Goal: Navigation & Orientation: Find specific page/section

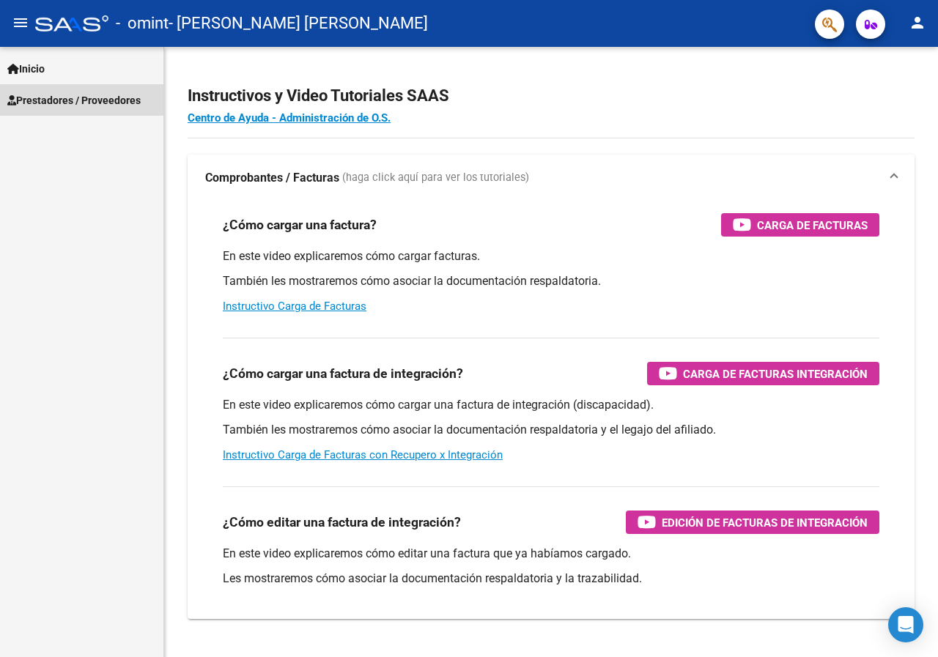
click at [60, 99] on span "Prestadores / Proveedores" at bounding box center [73, 100] width 133 height 16
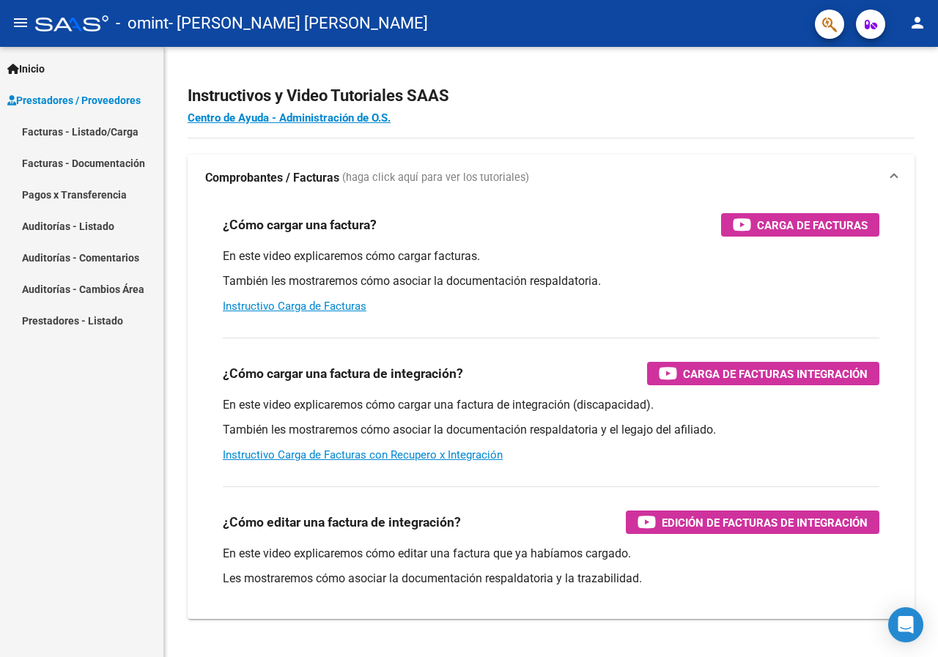
click at [61, 127] on link "Facturas - Listado/Carga" at bounding box center [81, 132] width 163 height 32
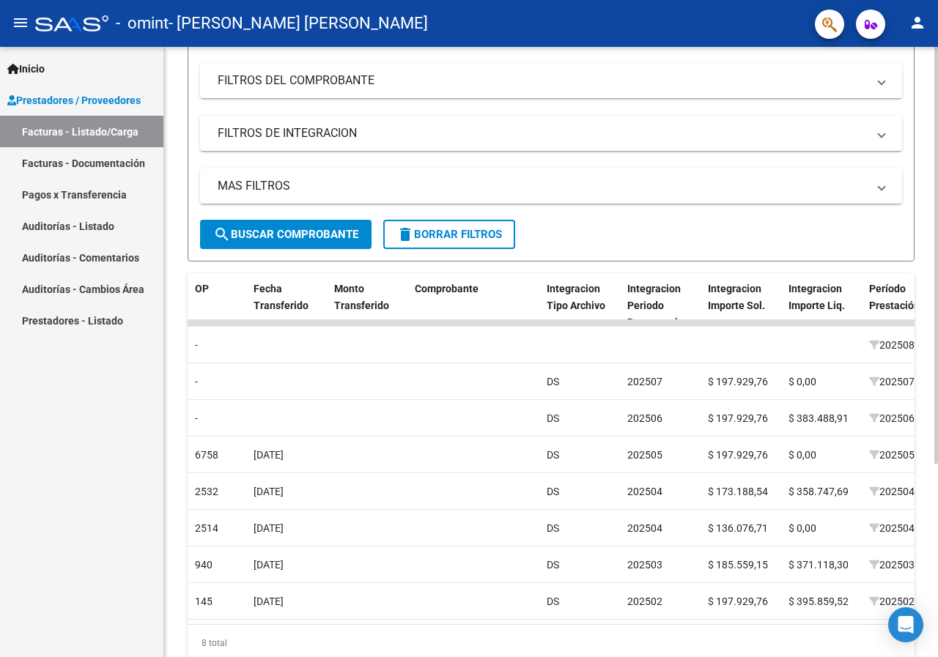
scroll to position [0, 1257]
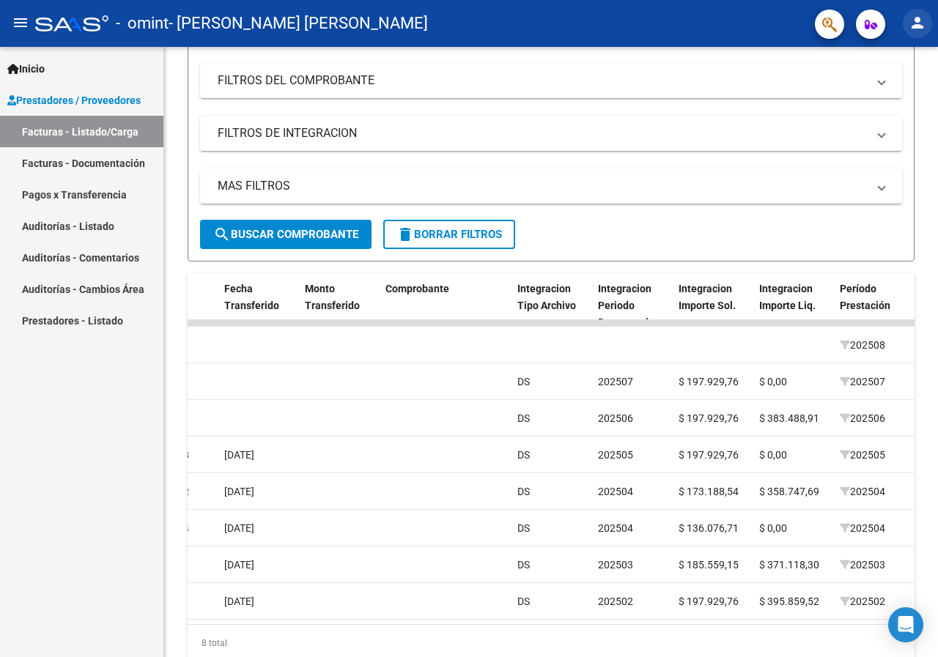
click at [925, 18] on mat-icon "person" at bounding box center [917, 23] width 18 height 18
click at [870, 99] on button "exit_to_app Salir" at bounding box center [887, 96] width 89 height 35
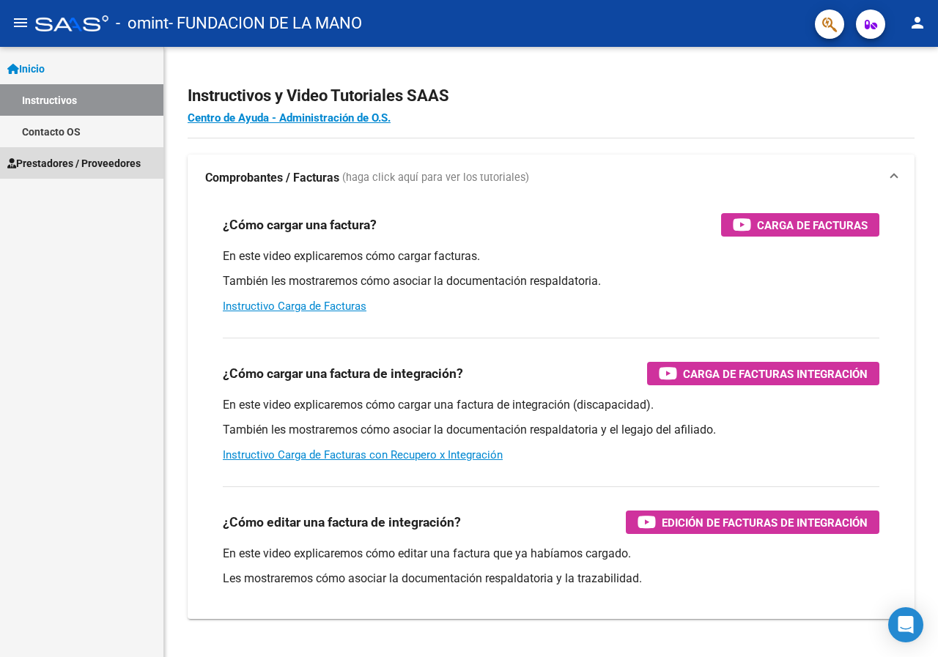
click at [74, 166] on span "Prestadores / Proveedores" at bounding box center [73, 163] width 133 height 16
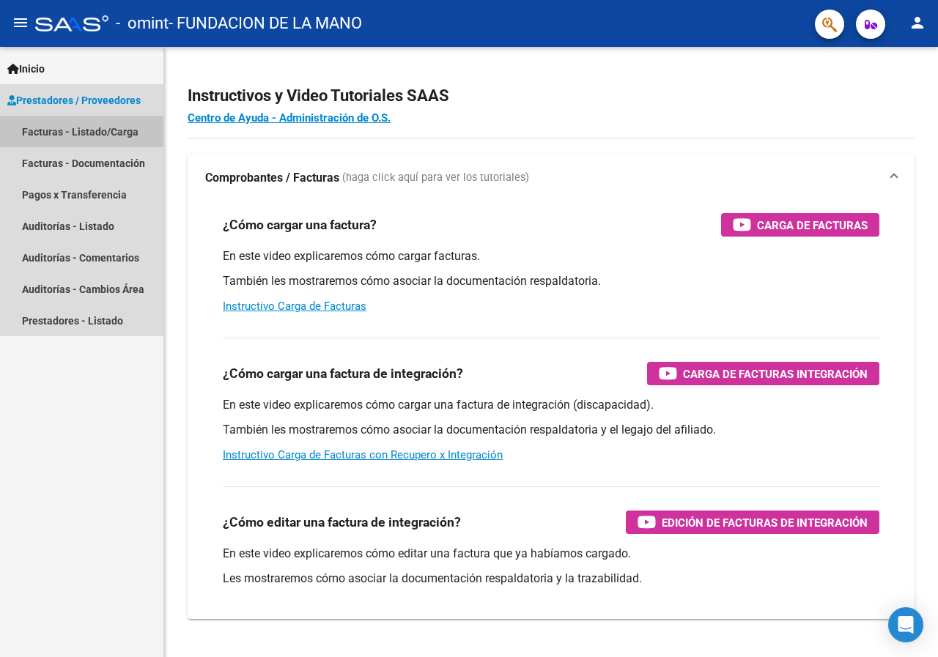
click at [107, 133] on link "Facturas - Listado/Carga" at bounding box center [81, 132] width 163 height 32
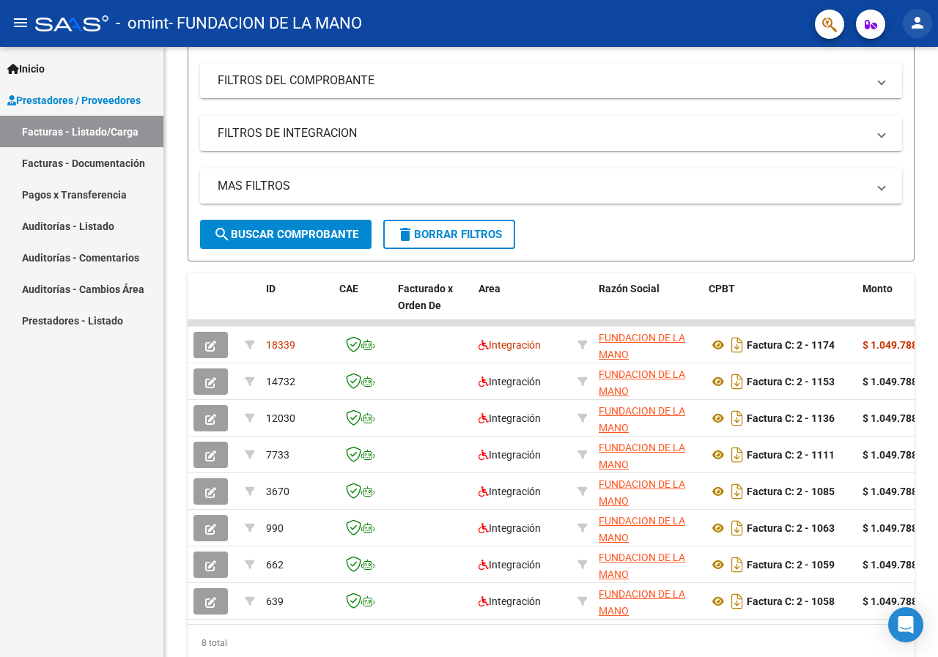
click at [916, 23] on mat-icon "person" at bounding box center [917, 23] width 18 height 18
click at [892, 100] on button "exit_to_app Salir" at bounding box center [887, 96] width 89 height 35
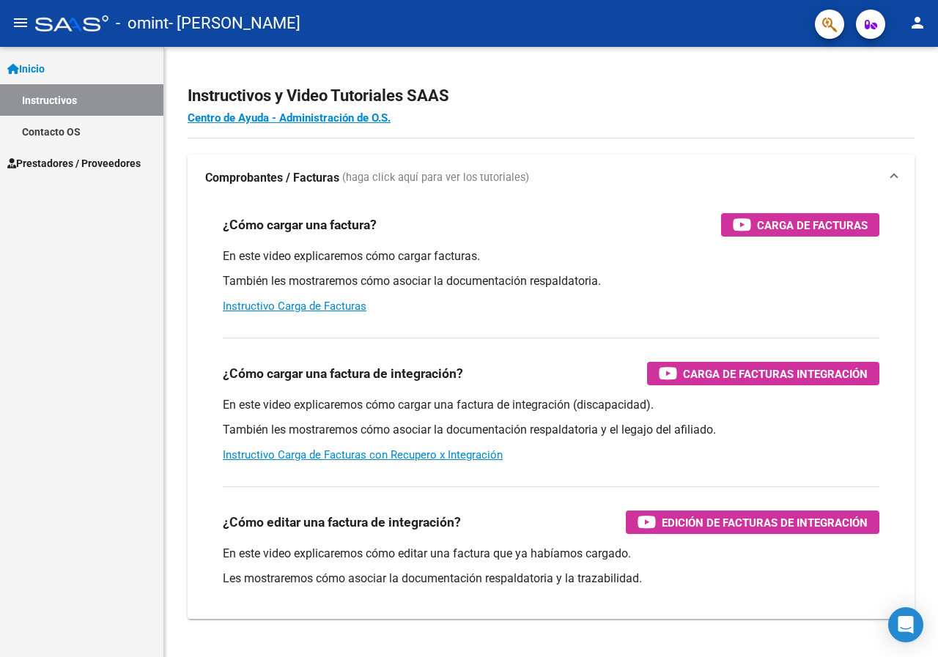
click at [38, 158] on span "Prestadores / Proveedores" at bounding box center [73, 163] width 133 height 16
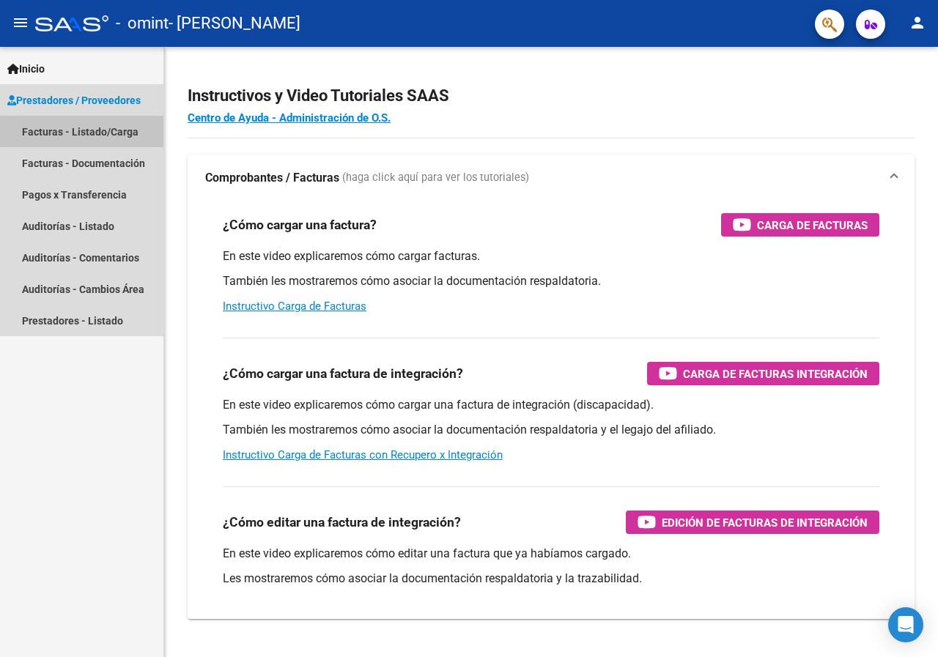
click at [83, 130] on link "Facturas - Listado/Carga" at bounding box center [81, 132] width 163 height 32
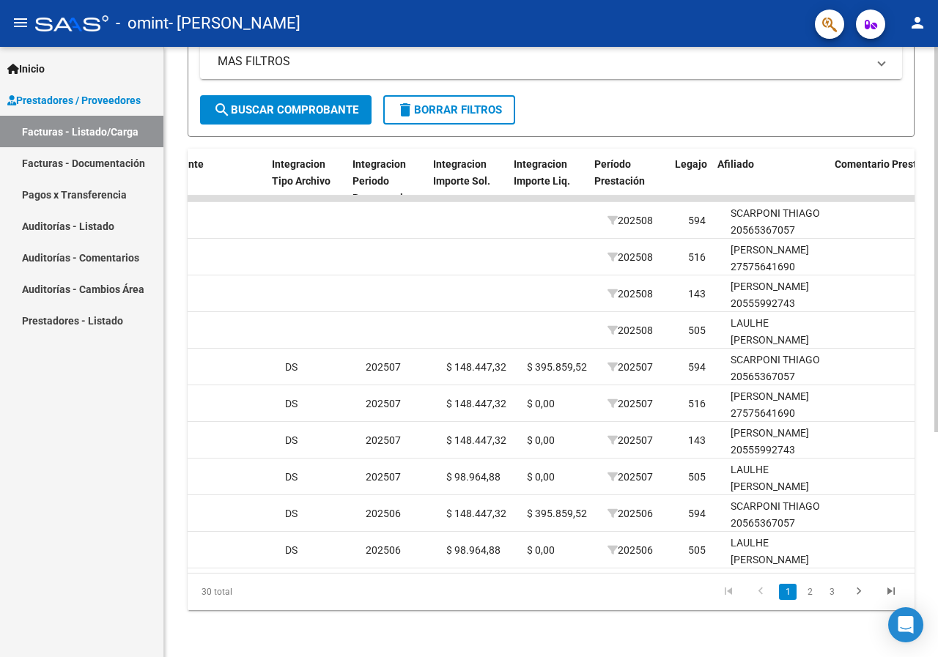
scroll to position [0, 1503]
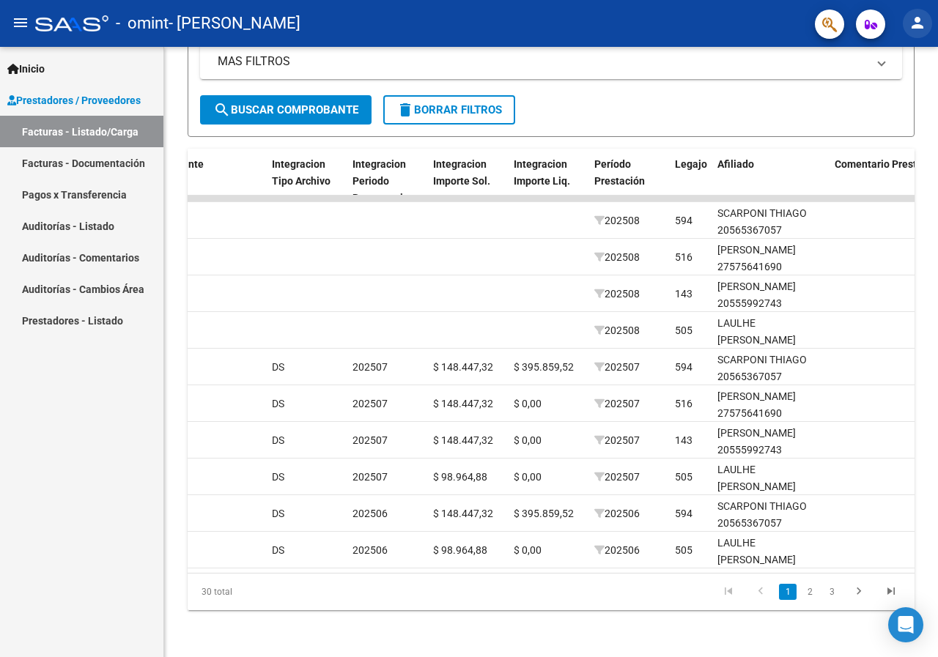
click at [908, 12] on button "person" at bounding box center [917, 23] width 29 height 29
click at [878, 95] on button "exit_to_app Salir" at bounding box center [887, 96] width 89 height 35
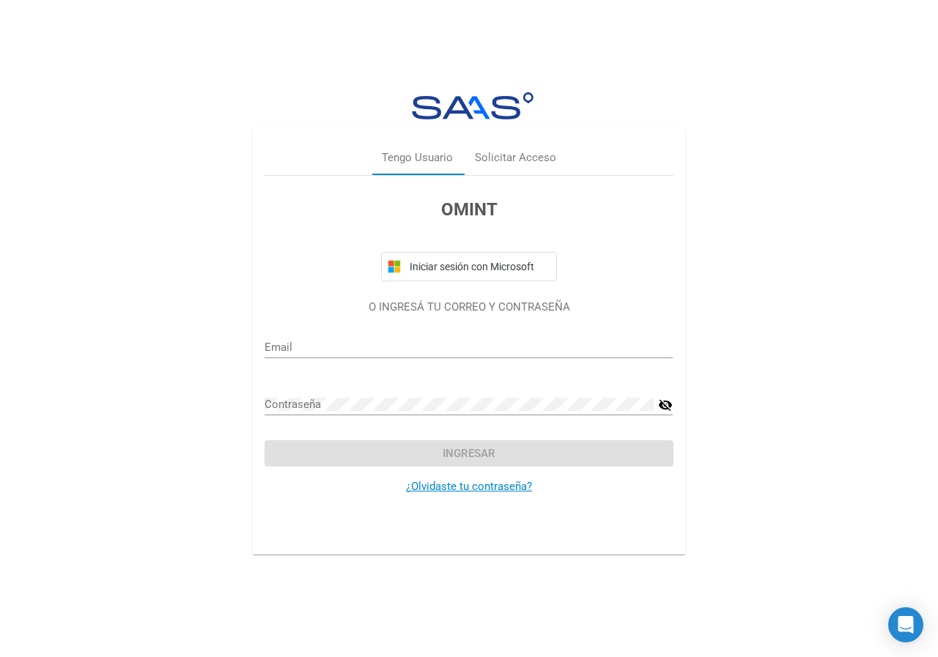
type input "[EMAIL_ADDRESS][DOMAIN_NAME]"
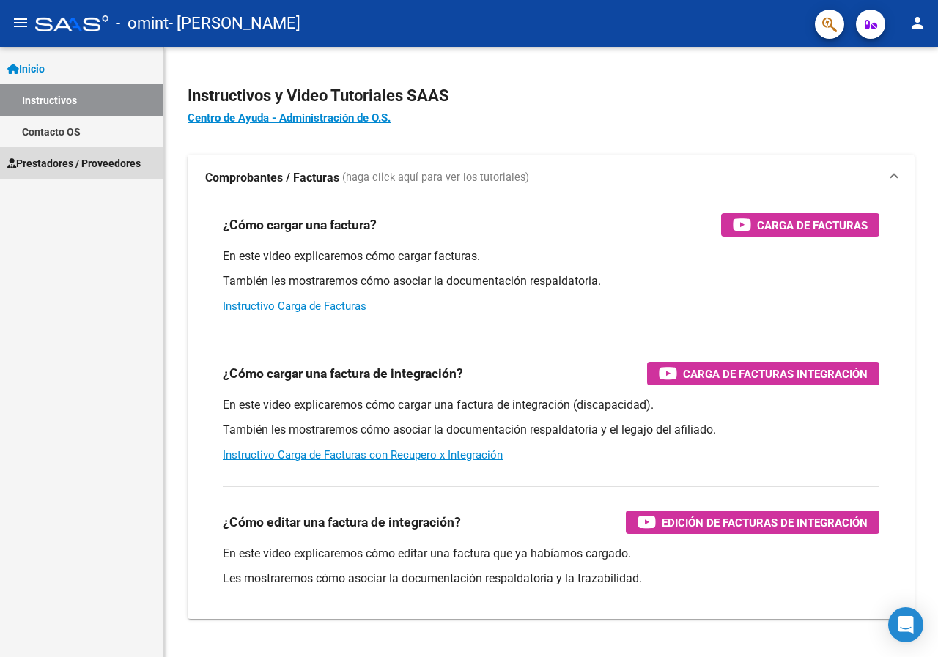
click at [77, 162] on span "Prestadores / Proveedores" at bounding box center [73, 163] width 133 height 16
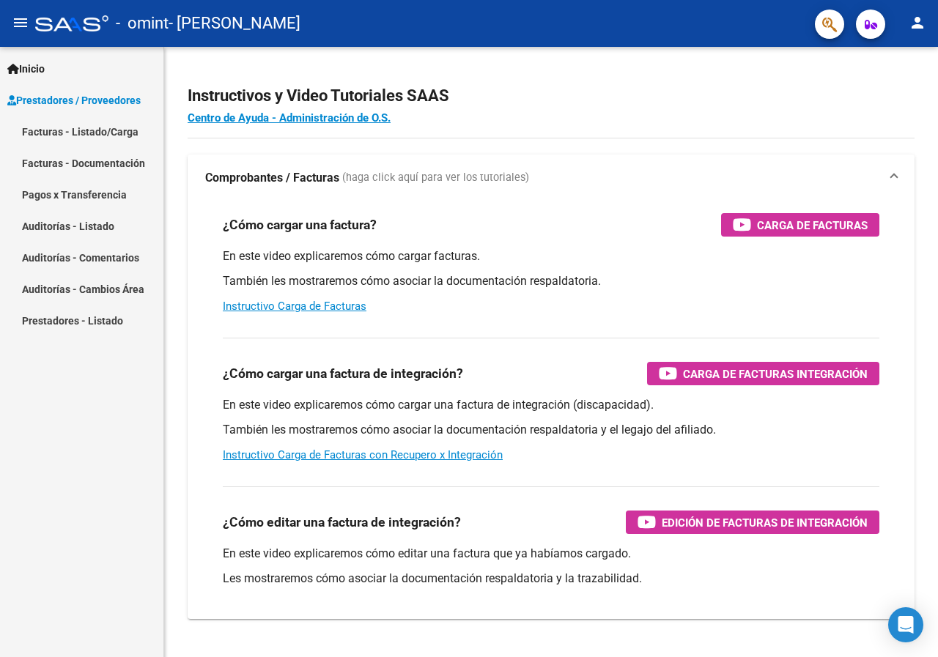
click at [100, 130] on link "Facturas - Listado/Carga" at bounding box center [81, 132] width 163 height 32
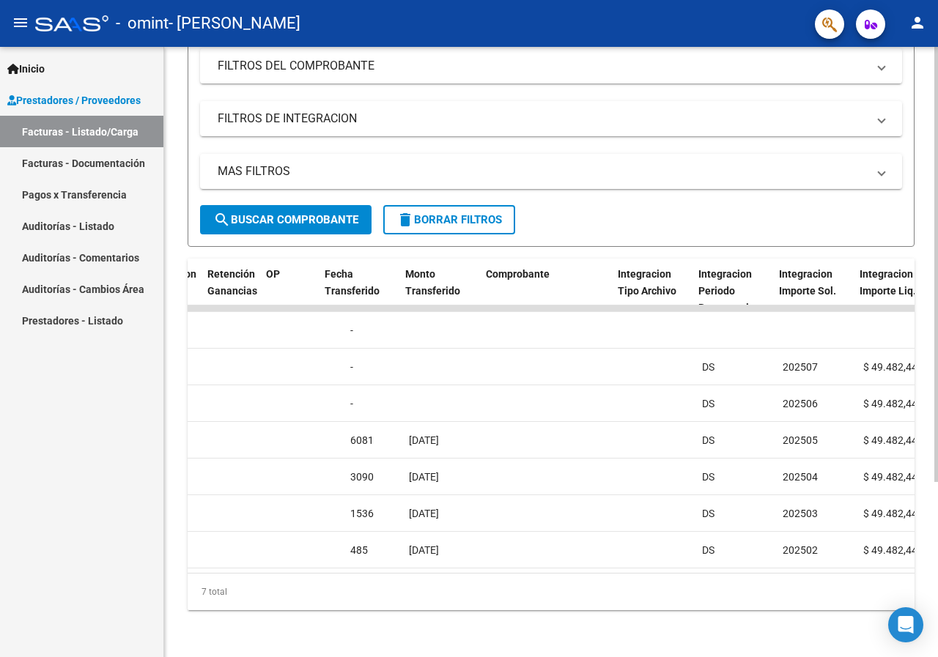
scroll to position [0, 1202]
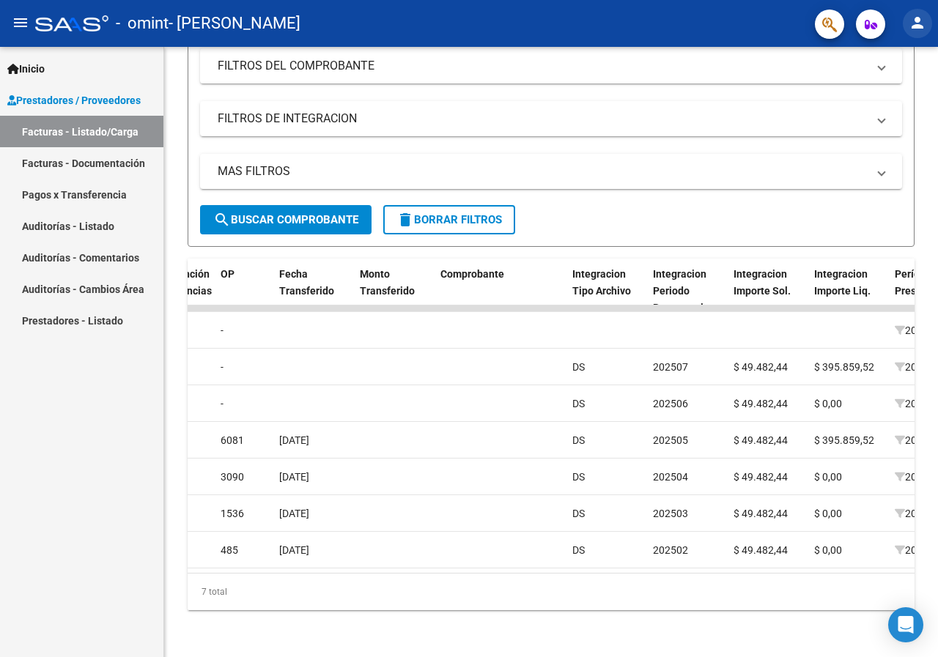
click at [914, 23] on mat-icon "person" at bounding box center [917, 23] width 18 height 18
click at [899, 95] on button "exit_to_app Salir" at bounding box center [887, 96] width 89 height 35
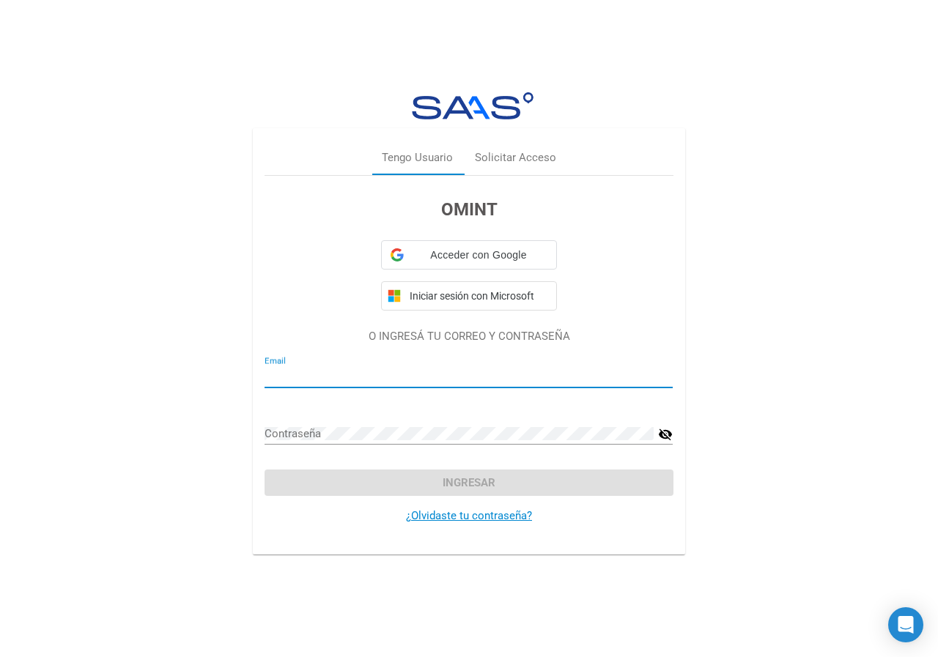
type input "melina.sherriff@gmail.com"
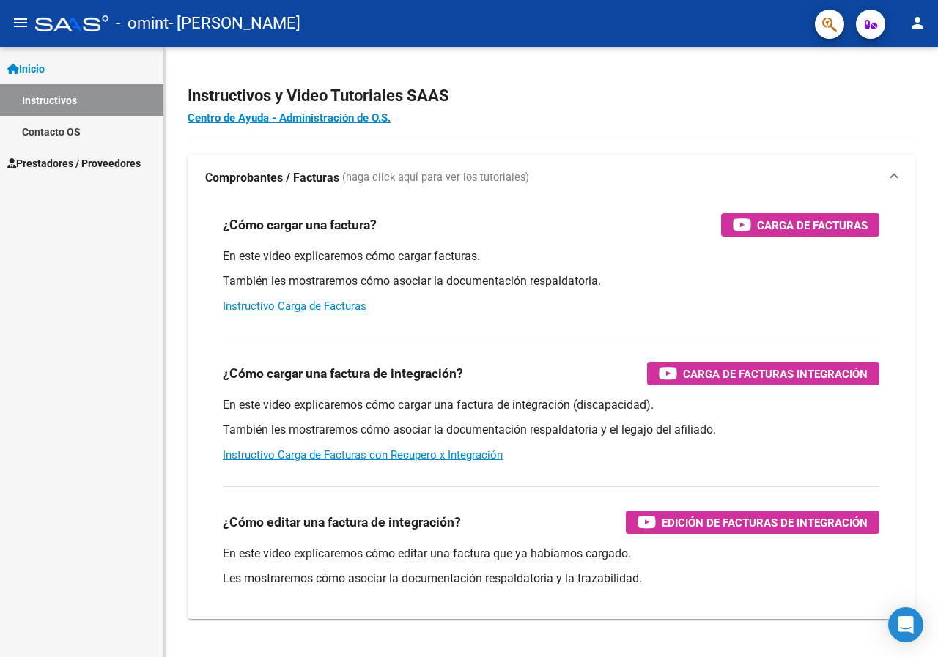
click at [86, 163] on span "Prestadores / Proveedores" at bounding box center [73, 163] width 133 height 16
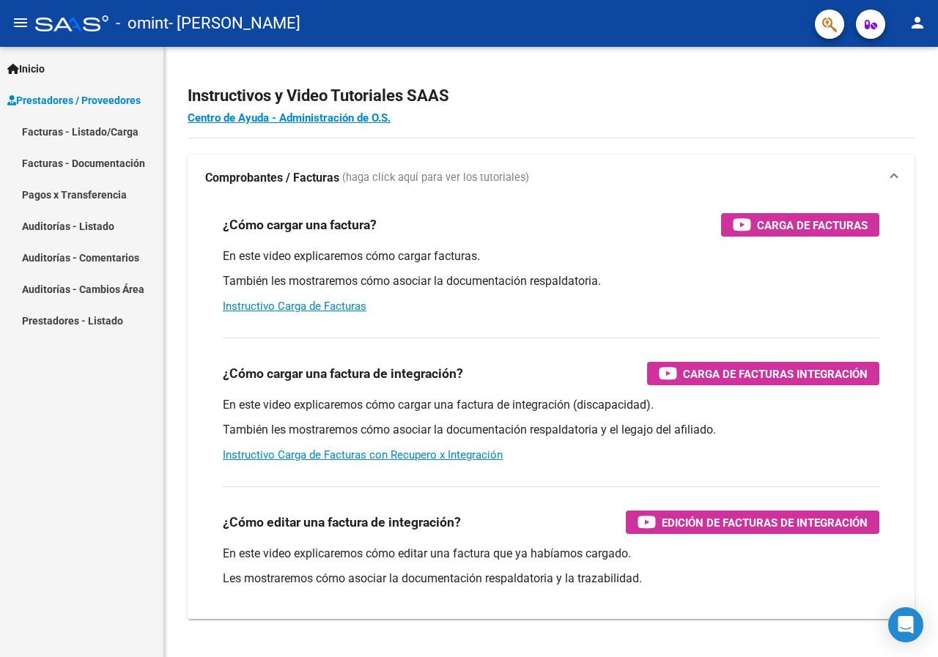
click at [108, 130] on link "Facturas - Listado/Carga" at bounding box center [81, 132] width 163 height 32
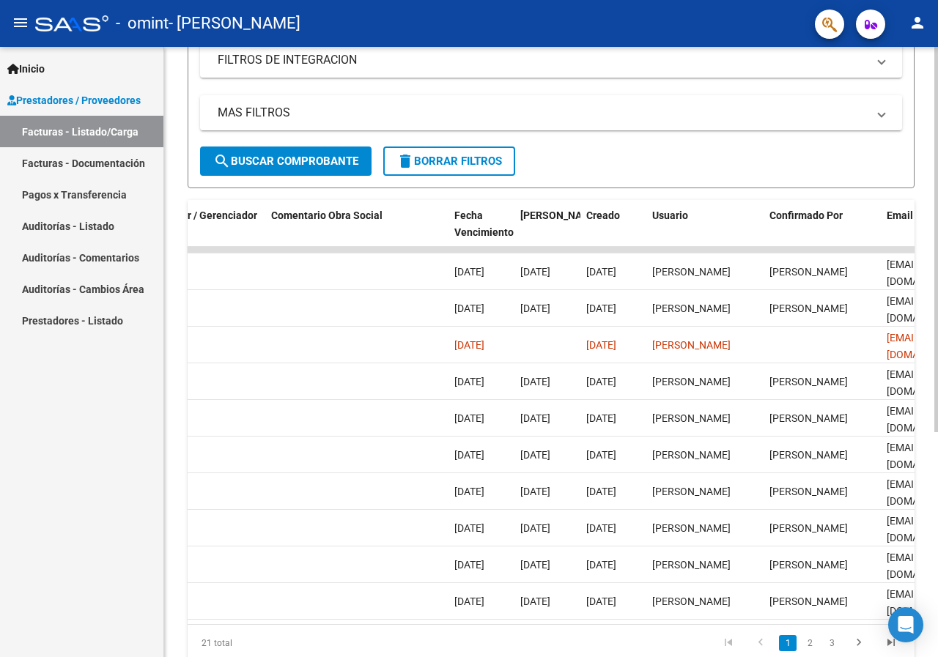
scroll to position [0, 2362]
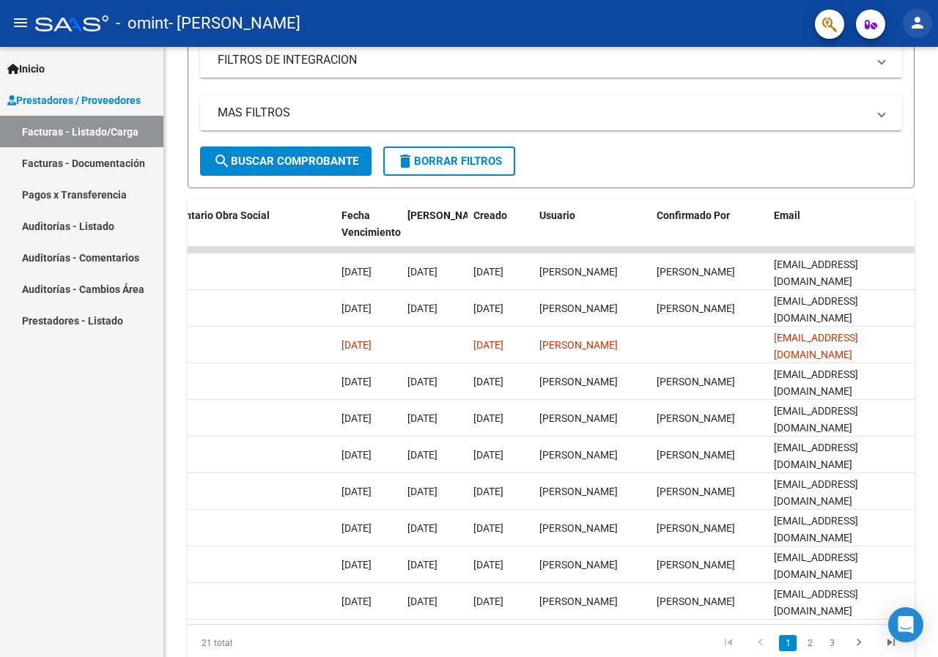
click at [911, 21] on mat-icon "person" at bounding box center [917, 23] width 18 height 18
click at [898, 95] on button "exit_to_app Salir" at bounding box center [887, 96] width 89 height 35
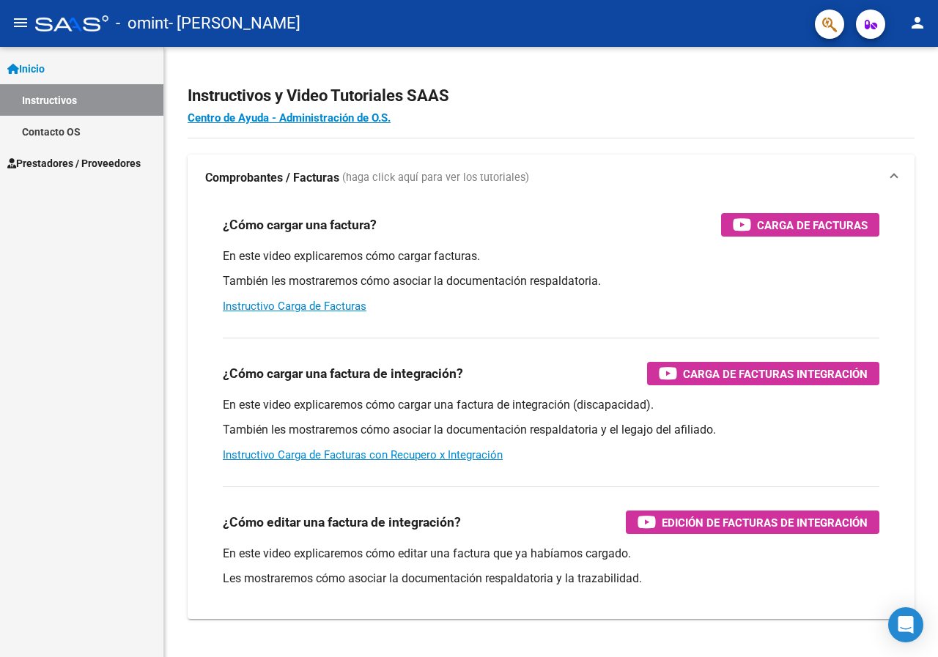
click at [92, 162] on span "Prestadores / Proveedores" at bounding box center [73, 163] width 133 height 16
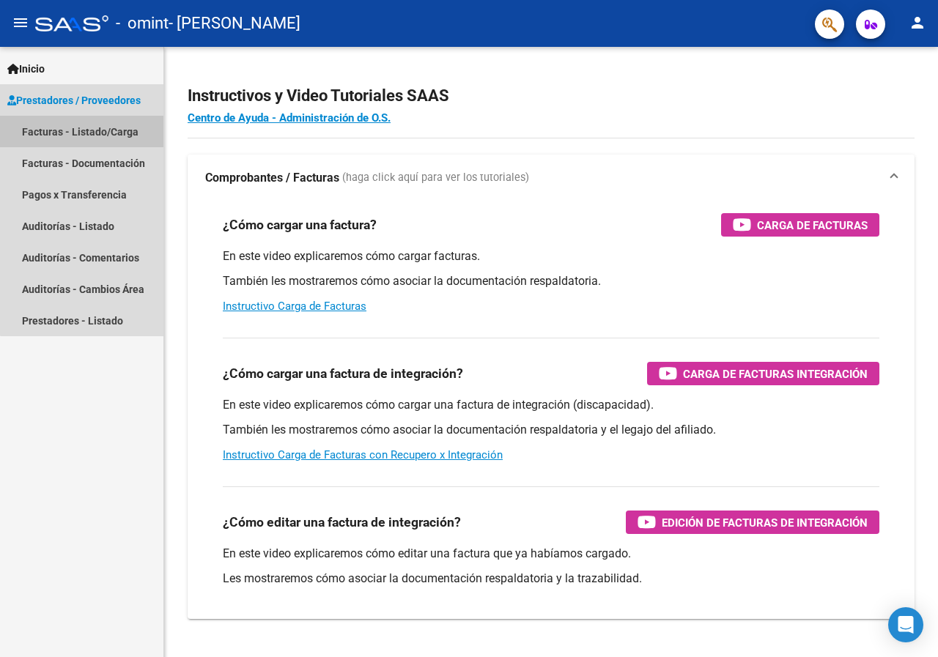
click at [97, 127] on link "Facturas - Listado/Carga" at bounding box center [81, 132] width 163 height 32
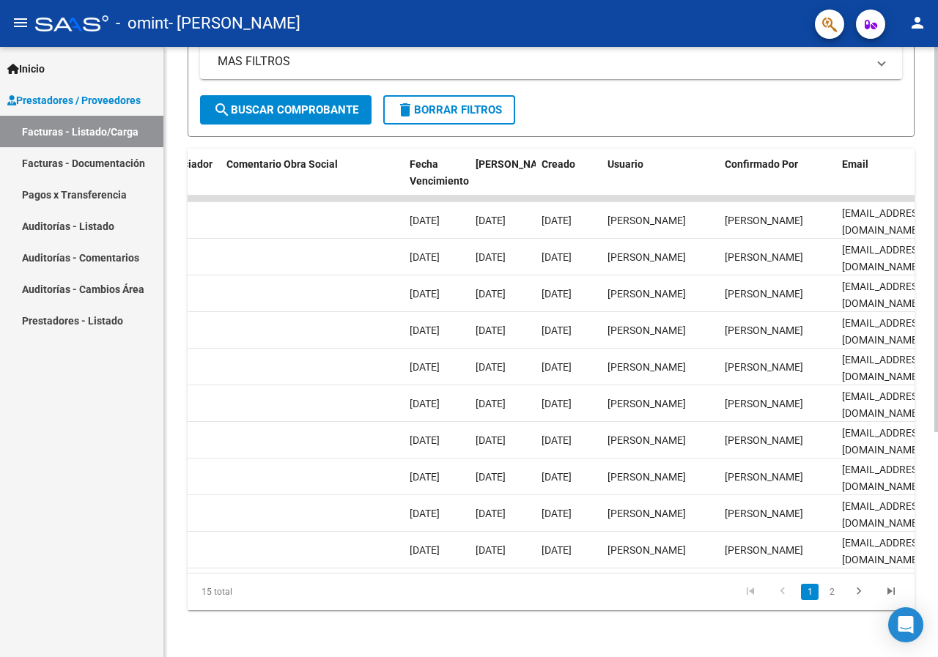
scroll to position [0, 2300]
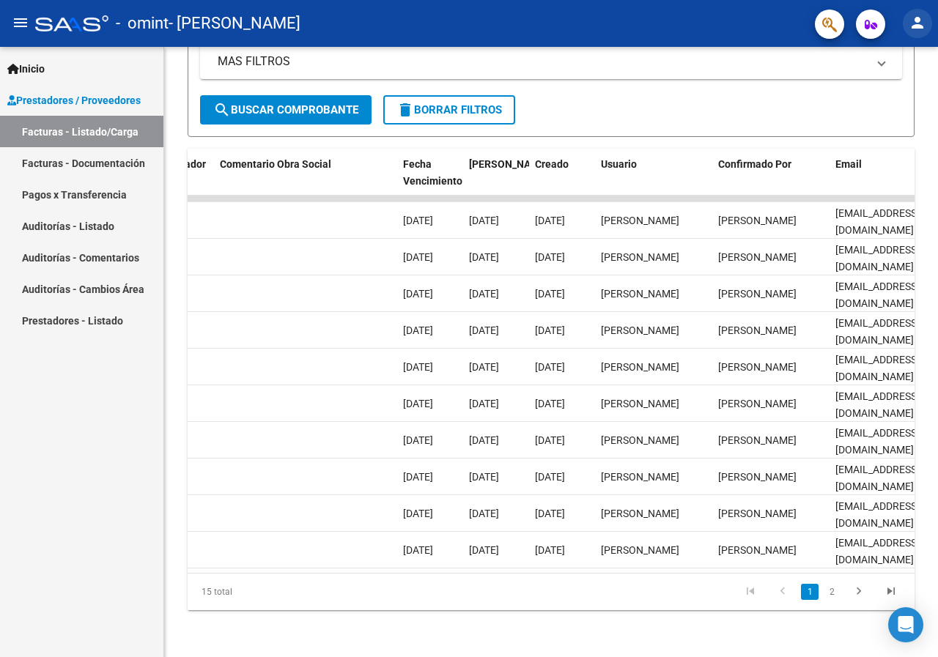
click at [919, 18] on mat-icon "person" at bounding box center [917, 23] width 18 height 18
click at [903, 98] on button "exit_to_app Salir" at bounding box center [887, 96] width 89 height 35
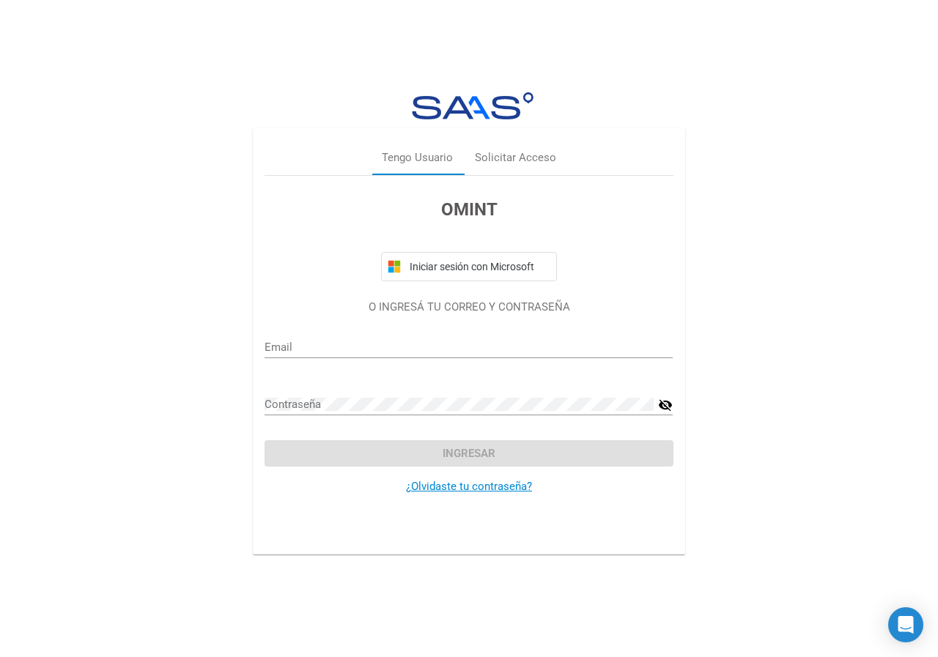
type input "deborarey31@hotmail.com"
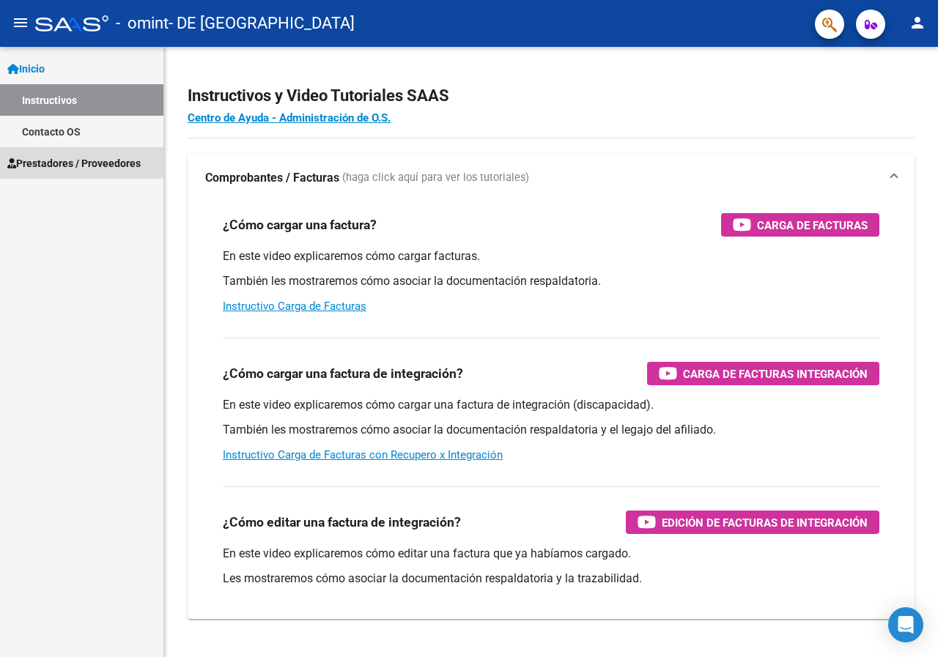
click at [50, 166] on span "Prestadores / Proveedores" at bounding box center [73, 163] width 133 height 16
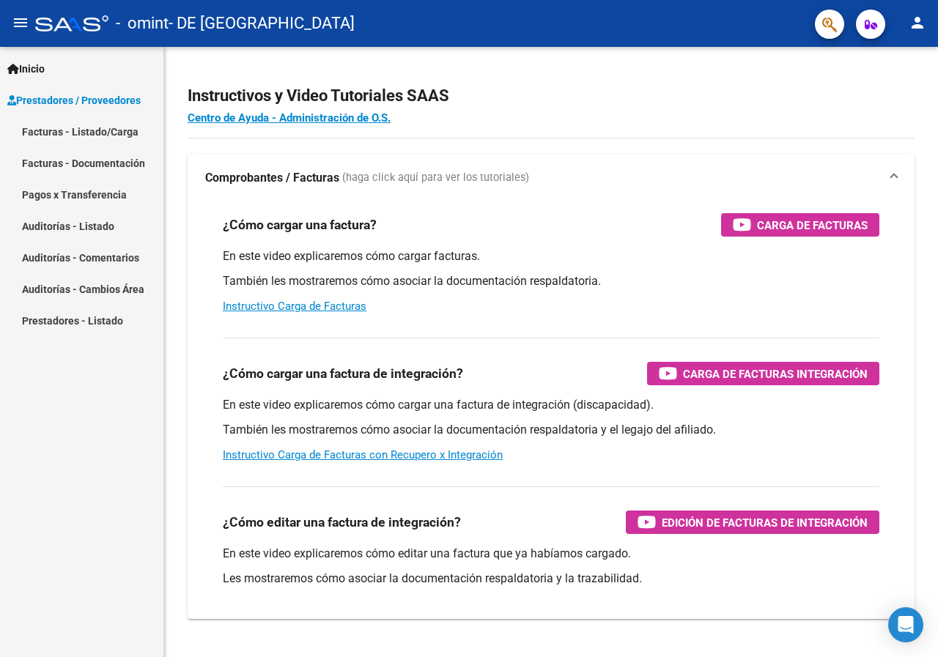
click at [108, 134] on link "Facturas - Listado/Carga" at bounding box center [81, 132] width 163 height 32
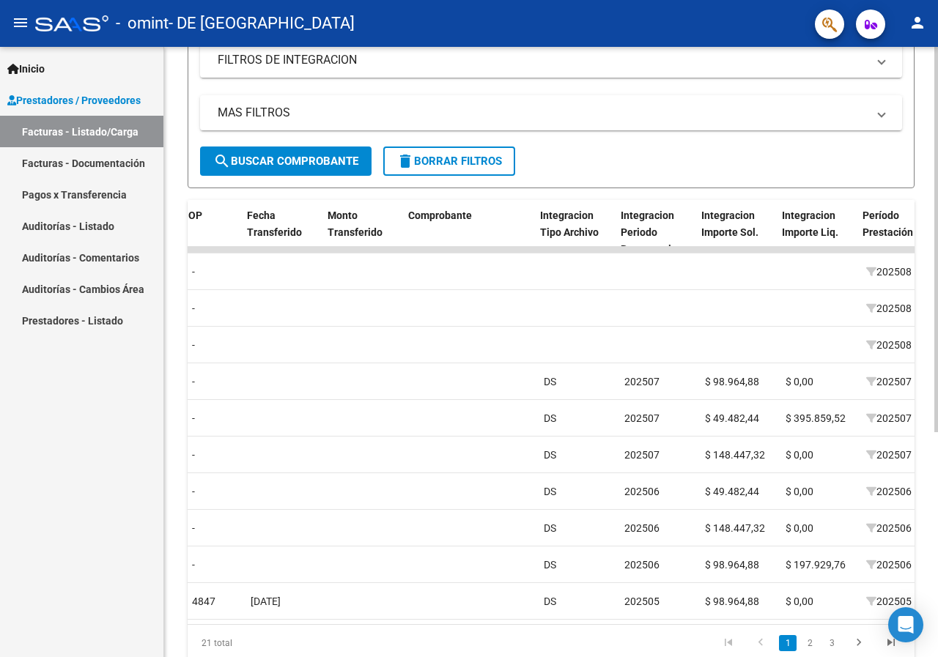
scroll to position [0, 1412]
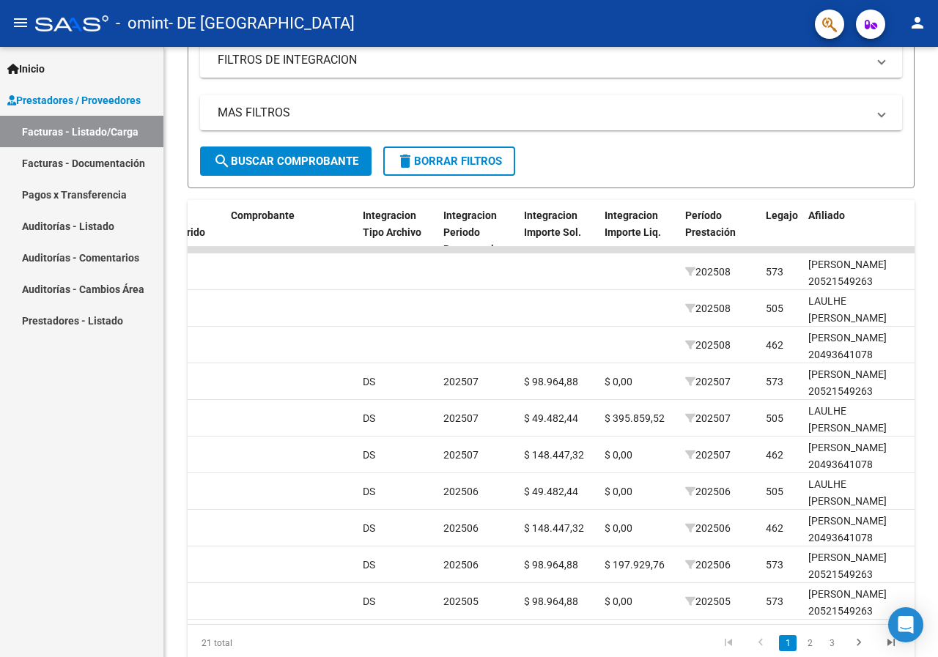
click at [911, 29] on mat-icon "person" at bounding box center [917, 23] width 18 height 18
click at [897, 100] on button "exit_to_app Salir" at bounding box center [887, 96] width 89 height 35
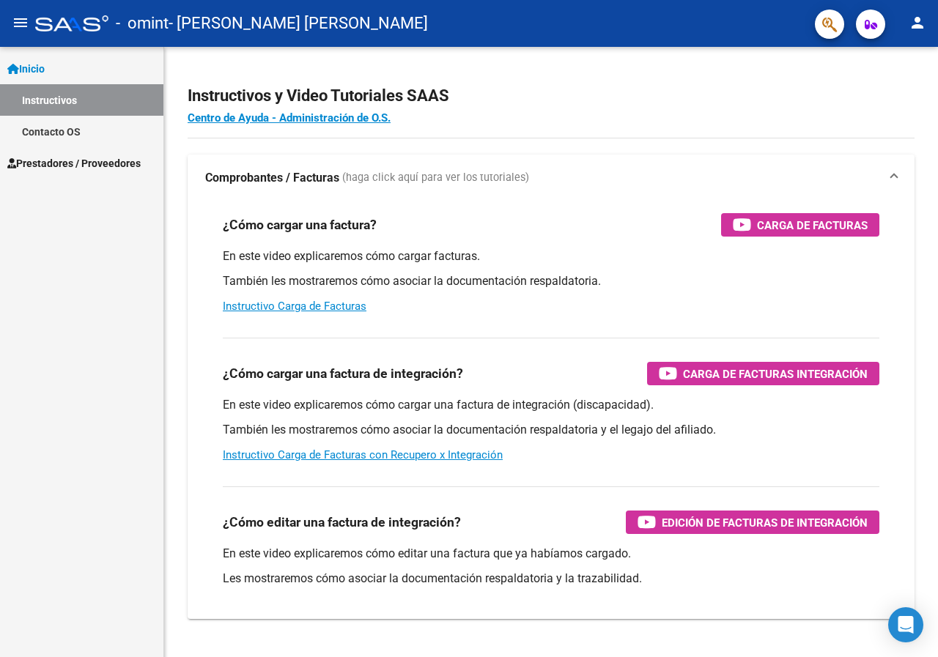
click at [97, 156] on span "Prestadores / Proveedores" at bounding box center [73, 163] width 133 height 16
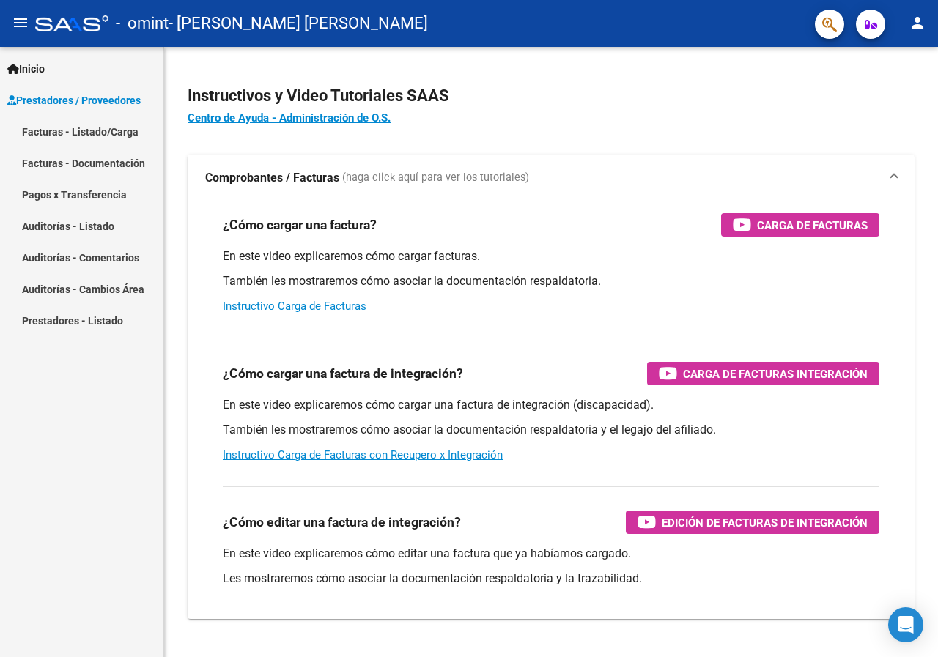
click at [76, 132] on link "Facturas - Listado/Carga" at bounding box center [81, 132] width 163 height 32
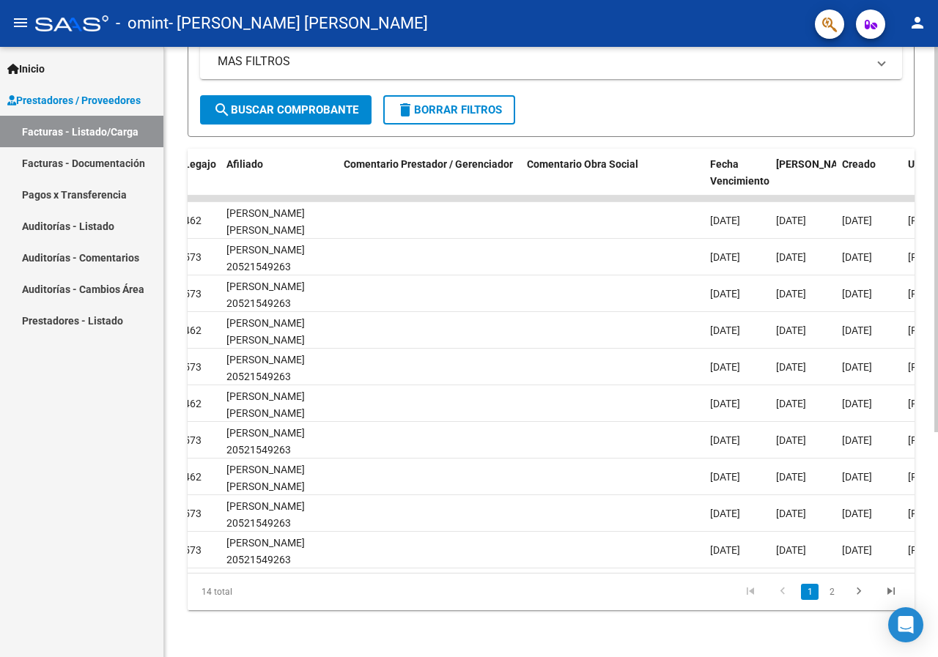
scroll to position [0, 2000]
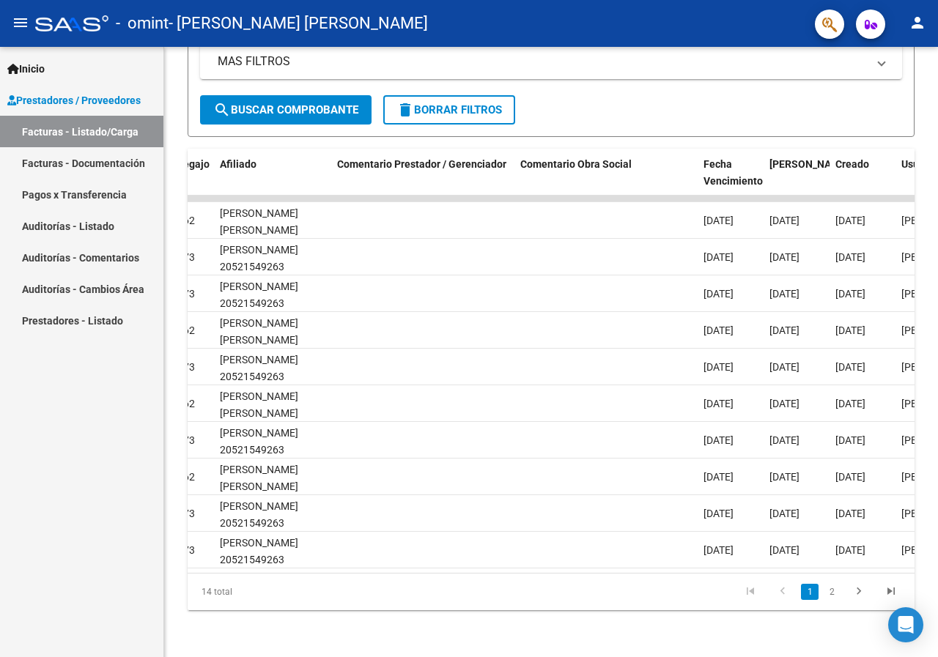
click at [914, 21] on mat-icon "person" at bounding box center [917, 23] width 18 height 18
click at [872, 97] on button "exit_to_app Salir" at bounding box center [887, 96] width 89 height 35
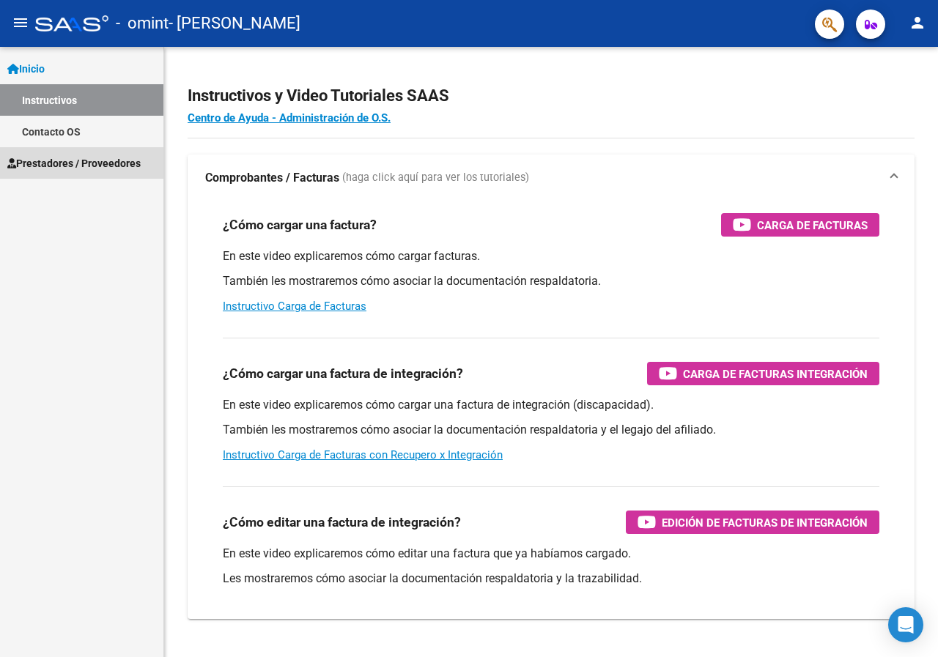
click at [75, 167] on span "Prestadores / Proveedores" at bounding box center [73, 163] width 133 height 16
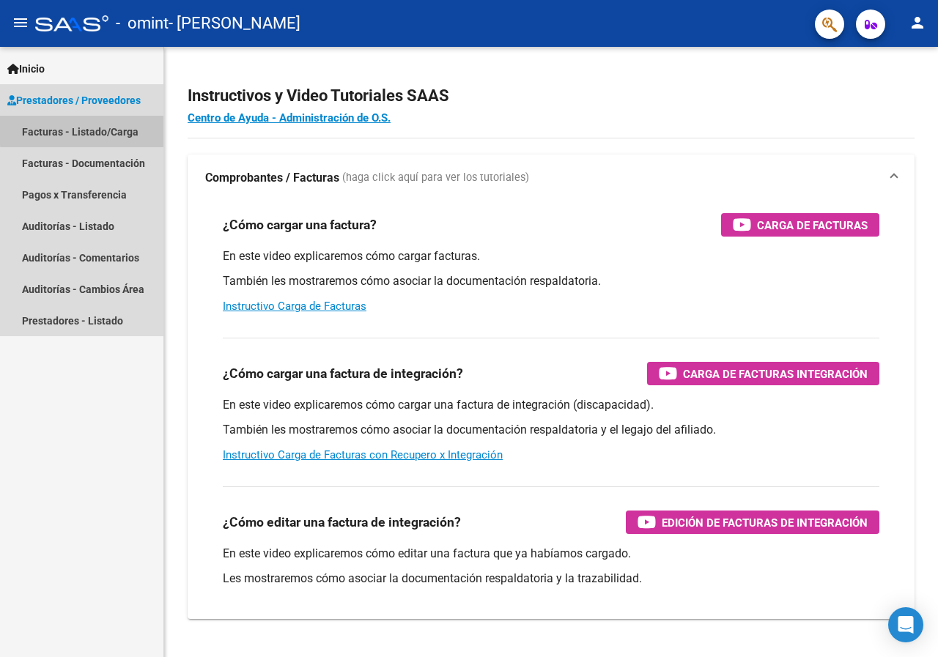
click at [120, 127] on link "Facturas - Listado/Carga" at bounding box center [81, 132] width 163 height 32
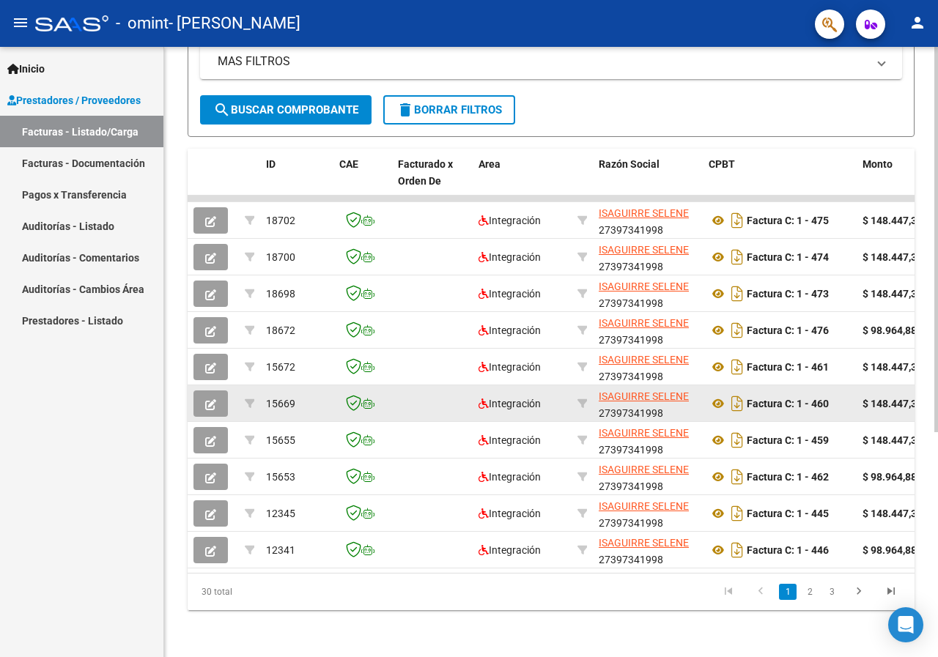
scroll to position [356, 0]
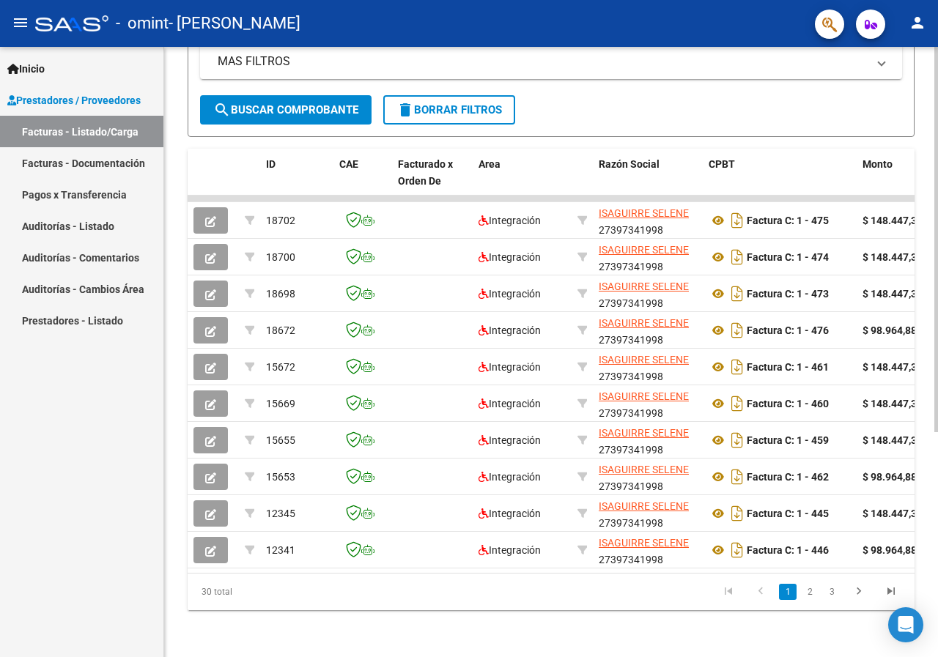
drag, startPoint x: 328, startPoint y: 574, endPoint x: 402, endPoint y: 566, distance: 74.4
click at [402, 566] on div "ID CAE Facturado x Orden De Area Razón Social CPBT Monto Fecha Cpbt Días desde …" at bounding box center [551, 380] width 727 height 462
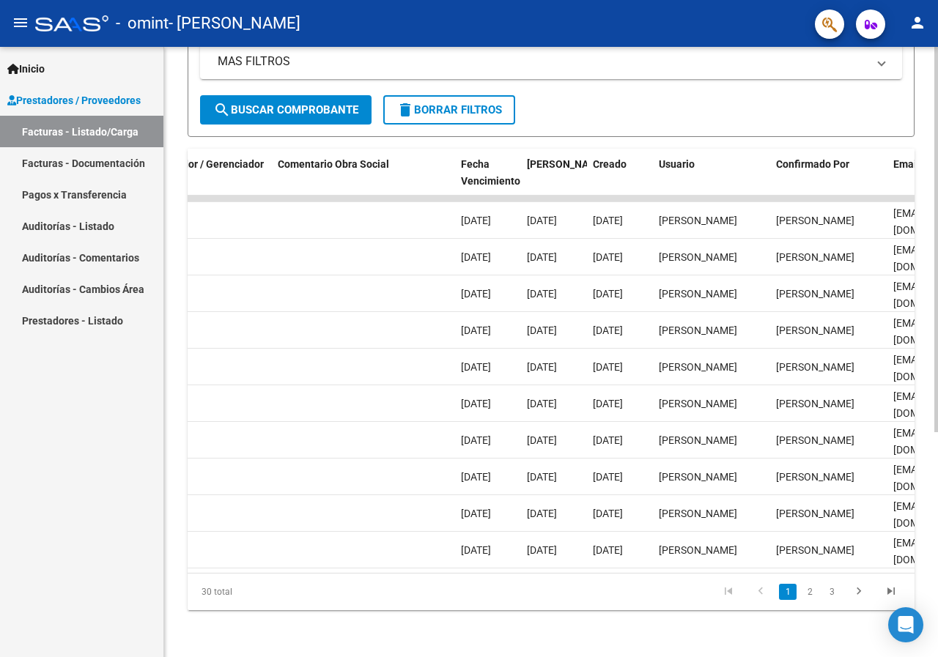
scroll to position [0, 2362]
